Goal: Navigation & Orientation: Find specific page/section

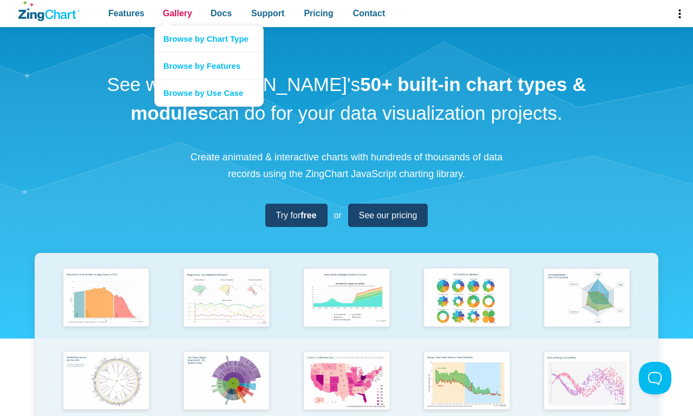
click at [177, 14] on span "Gallery" at bounding box center [177, 13] width 29 height 15
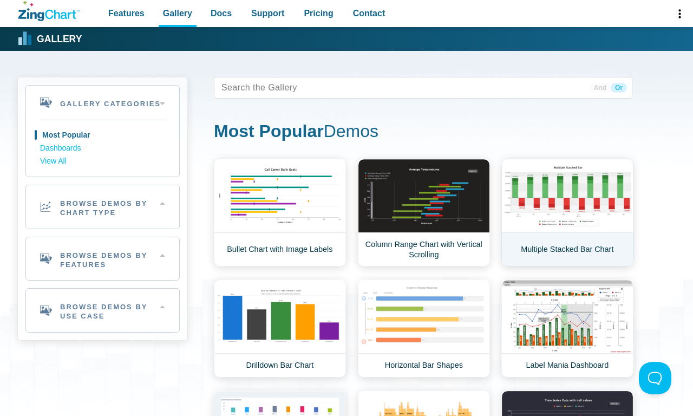
click at [567, 212] on link "Multiple Stacked Bar Chart" at bounding box center [567, 213] width 132 height 108
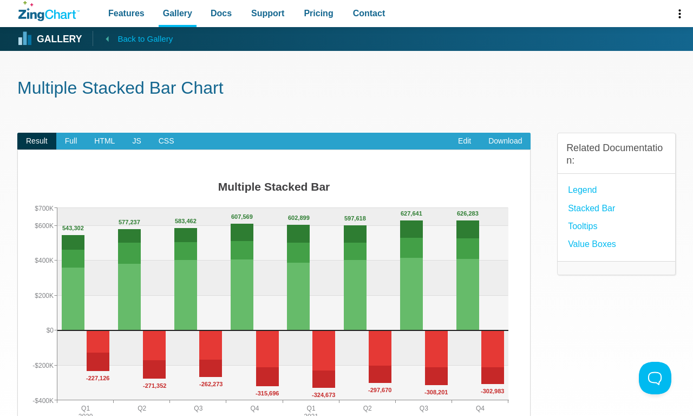
click at [133, 38] on span "Back to Gallery" at bounding box center [144, 39] width 55 height 14
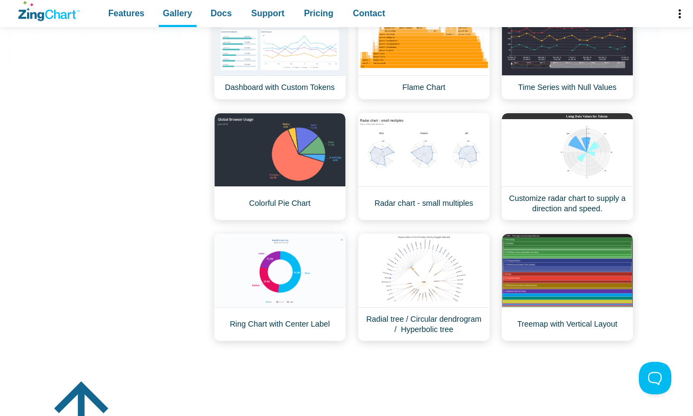
scroll to position [777, 0]
